Goal: Transaction & Acquisition: Purchase product/service

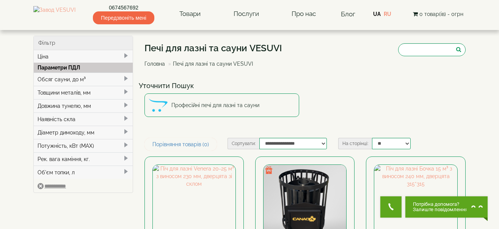
click at [124, 77] on span at bounding box center [126, 79] width 6 height 6
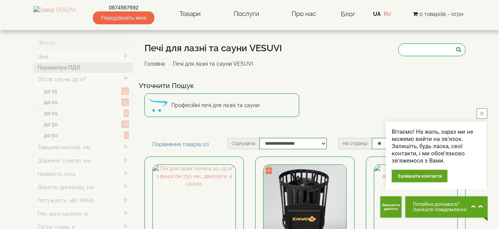
type input "*****"
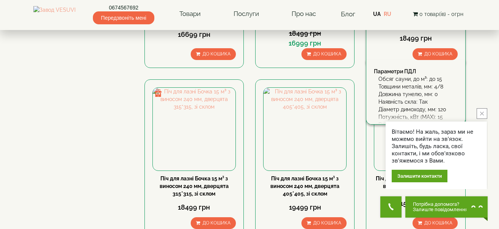
scroll to position [266, 0]
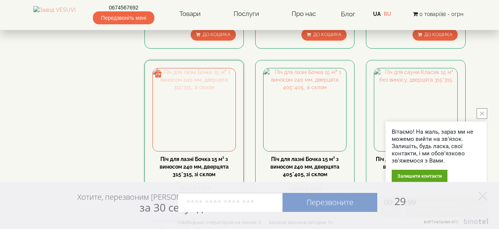
click at [186, 139] on img at bounding box center [194, 109] width 83 height 83
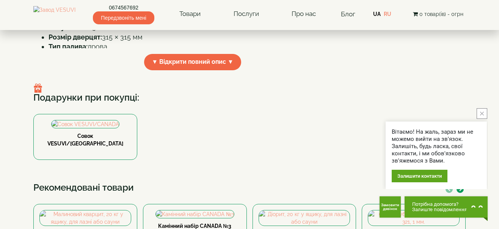
scroll to position [304, 0]
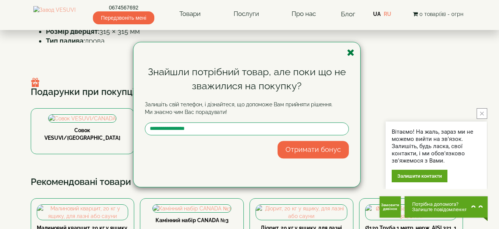
click at [351, 50] on icon "button" at bounding box center [351, 52] width 8 height 9
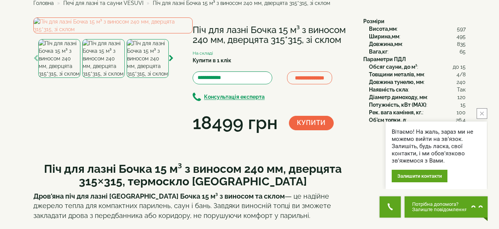
scroll to position [0, 0]
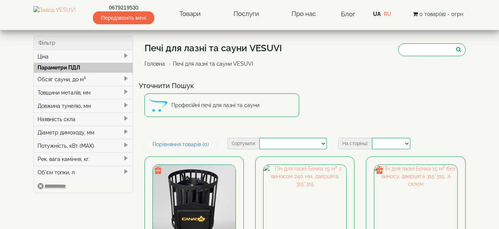
select select
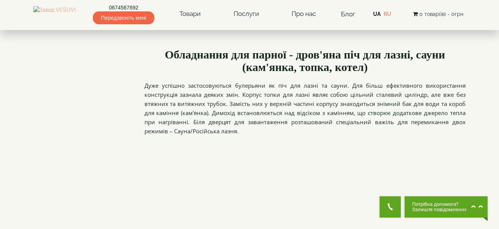
scroll to position [869, 0]
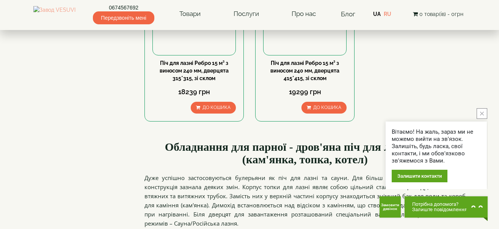
click at [480, 114] on icon "close button" at bounding box center [482, 114] width 4 height 4
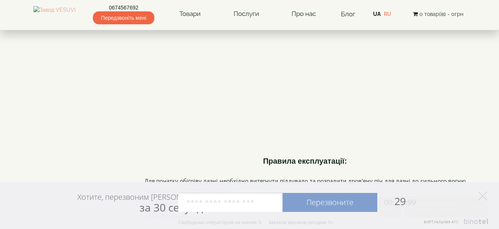
scroll to position [1742, 0]
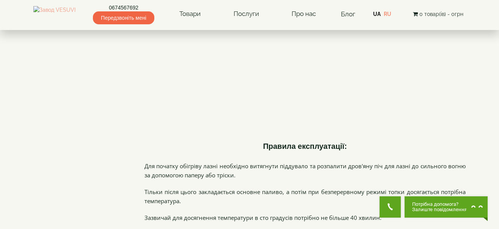
scroll to position [1742, 0]
